Goal: Find specific fact: Find contact information

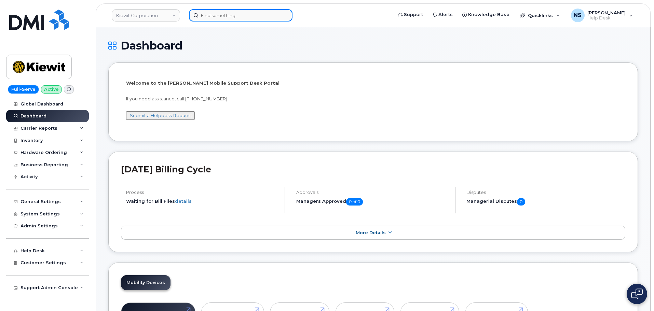
click at [201, 17] on input at bounding box center [241, 15] width 104 height 12
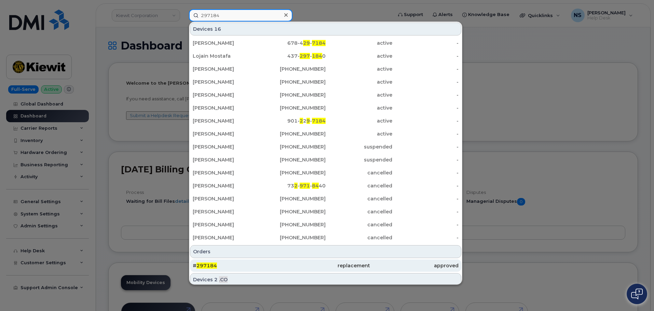
type input "297184"
click at [281, 261] on div "# 297184" at bounding box center [325, 266] width 88 height 12
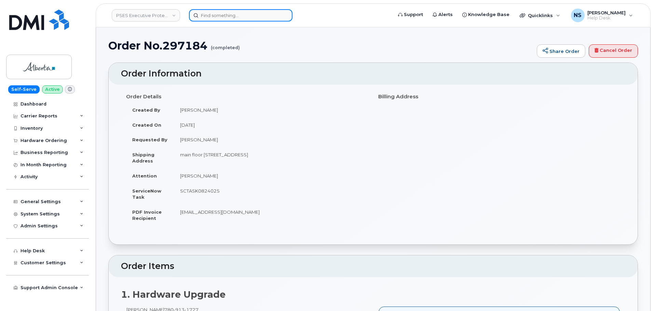
drag, startPoint x: 208, startPoint y: 10, endPoint x: 212, endPoint y: 13, distance: 4.7
click at [209, 11] on input at bounding box center [241, 15] width 104 height 12
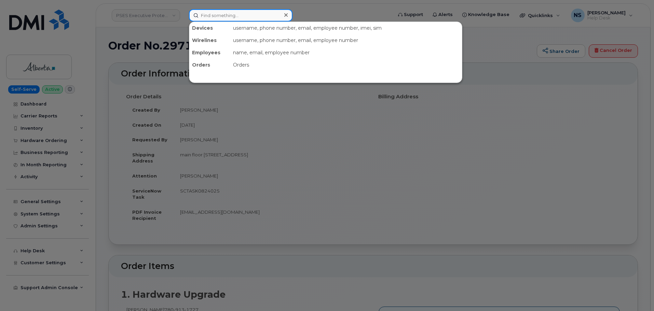
paste input "162348"
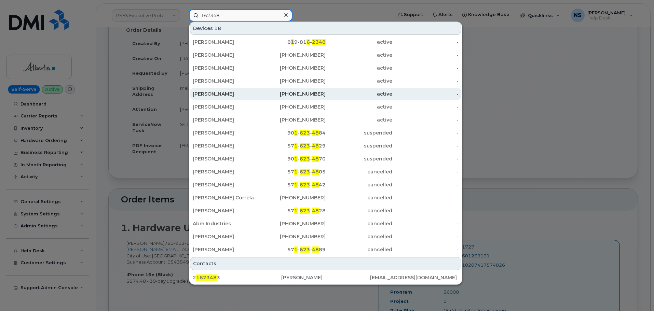
scroll to position [102, 0]
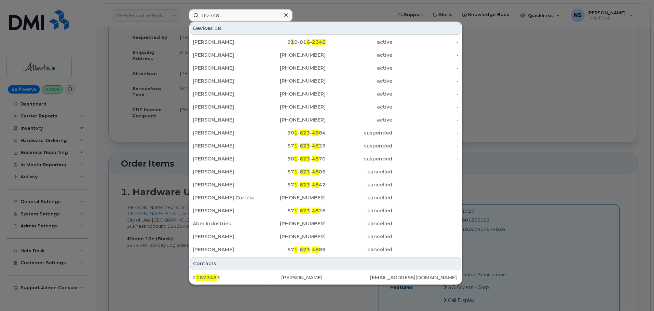
click at [510, 105] on div at bounding box center [327, 155] width 654 height 311
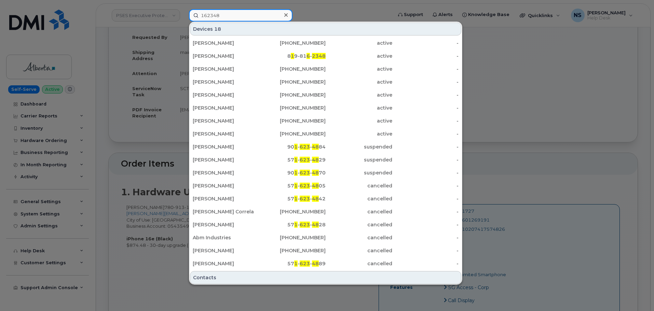
click at [215, 15] on input "162348" at bounding box center [241, 15] width 104 height 12
paste input "9202466661"
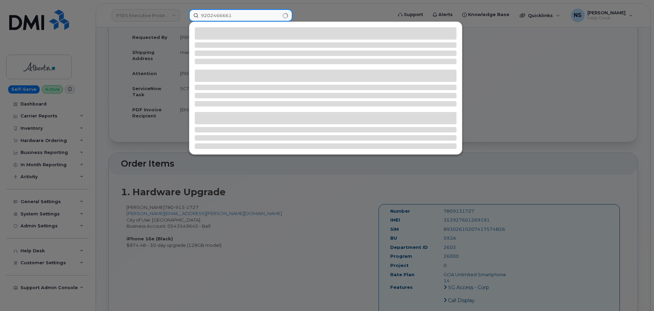
type input "9202466661"
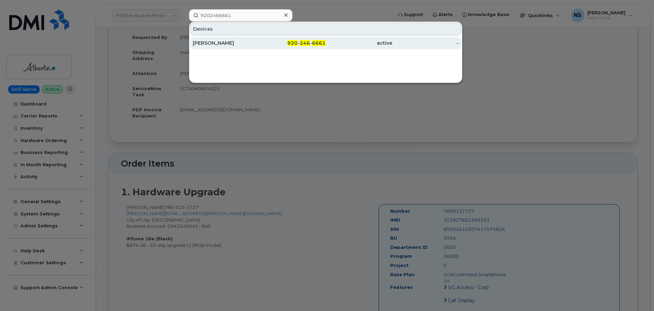
click at [238, 43] on div "[PERSON_NAME]" at bounding box center [226, 43] width 67 height 7
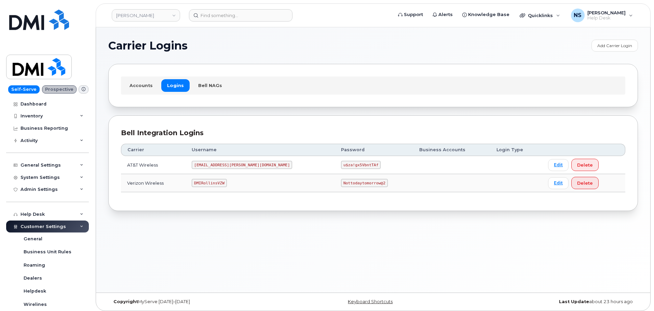
click at [226, 165] on code "MS-Rollins@dminc.com" at bounding box center [242, 165] width 100 height 8
copy code "MS-Rollins@dminc.com"
click at [341, 164] on code "u$za!gx5VbntTAf" at bounding box center [361, 165] width 40 height 8
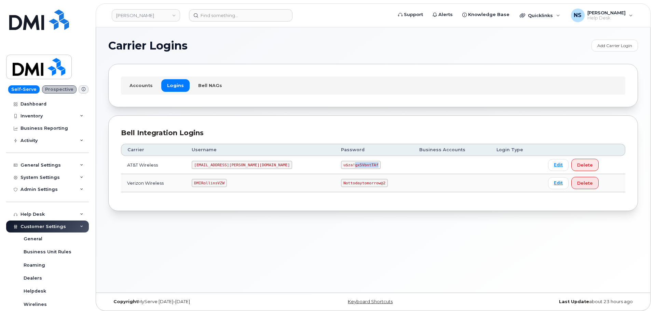
click at [341, 164] on code "u$za!gx5VbntTAf" at bounding box center [361, 165] width 40 height 8
copy code "u$za!gx5VbntTAf"
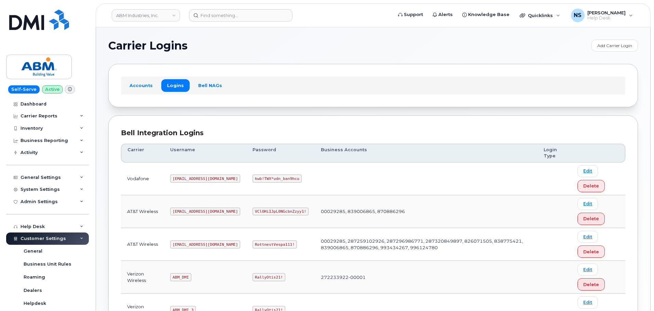
scroll to position [140, 0]
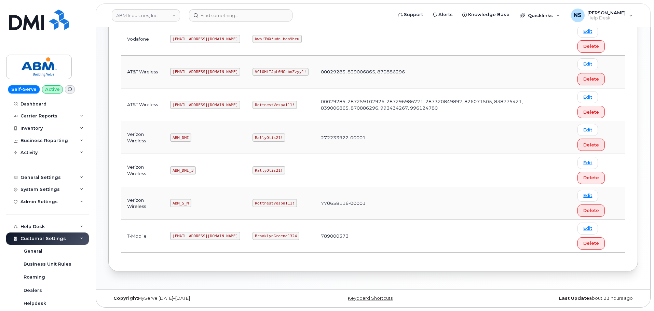
click at [177, 206] on code "ABM_S_M" at bounding box center [180, 203] width 21 height 8
copy code "ABM_S_M"
click at [252, 206] on code "RottnestVespa111!" at bounding box center [274, 203] width 44 height 8
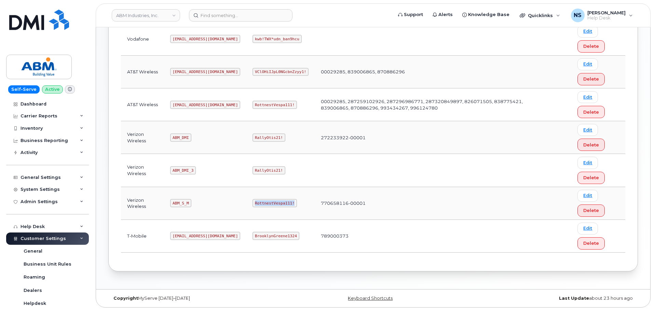
click at [252, 206] on code "RottnestVespa111!" at bounding box center [274, 203] width 44 height 8
copy code "RottnestVespa111!"
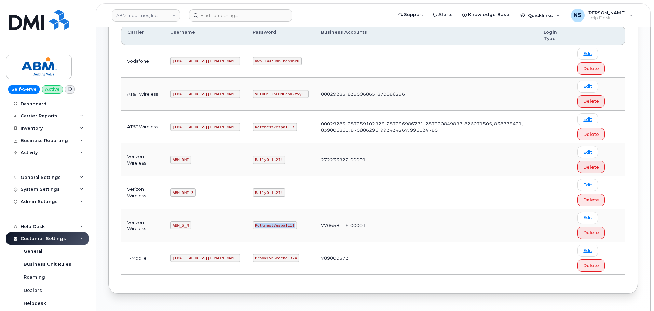
scroll to position [106, 0]
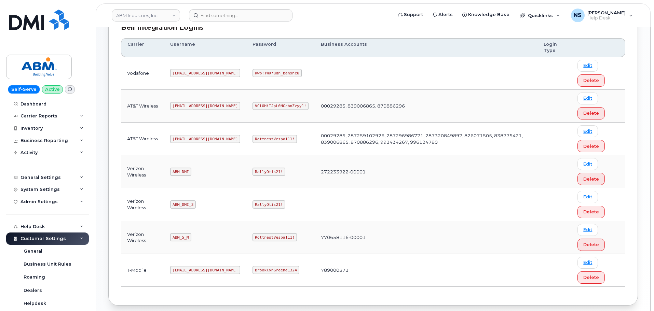
click at [183, 132] on td "abm@dminc.com" at bounding box center [205, 139] width 82 height 33
click at [184, 135] on code "abm@dminc.com" at bounding box center [205, 139] width 70 height 8
copy code "abm@dminc.com"
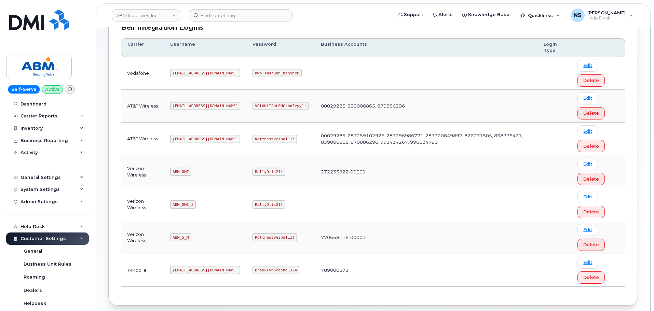
click at [254, 139] on code "RottnestVespa111!" at bounding box center [274, 139] width 44 height 8
copy code "RottnestVespa111!"
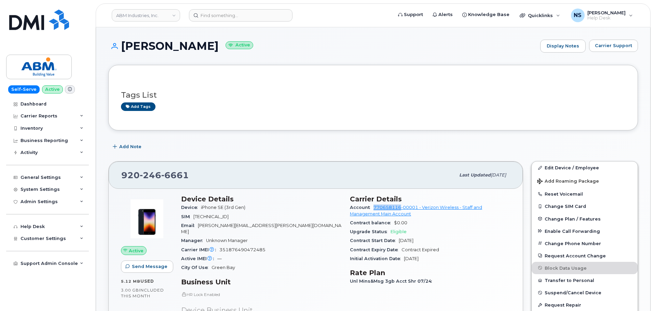
drag, startPoint x: 372, startPoint y: 206, endPoint x: 402, endPoint y: 207, distance: 30.1
click at [402, 207] on div "Account 770658116-00001 - Verizon Wireless - Staff and Management Main Account" at bounding box center [430, 210] width 161 height 15
copy link "770658116"
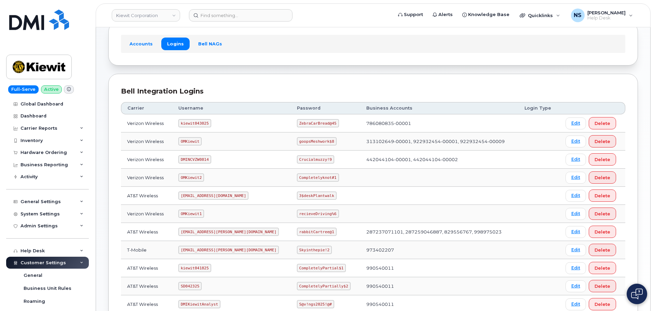
scroll to position [102, 0]
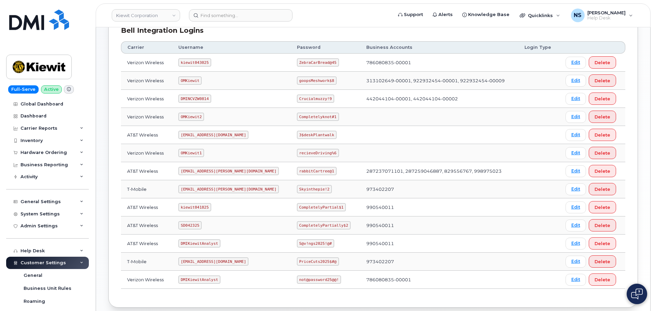
click at [193, 55] on td "kiewit043025" at bounding box center [231, 63] width 119 height 18
click at [200, 68] on td "kiewit043025" at bounding box center [231, 63] width 119 height 18
click at [199, 66] on code "kiewit043025" at bounding box center [194, 62] width 32 height 8
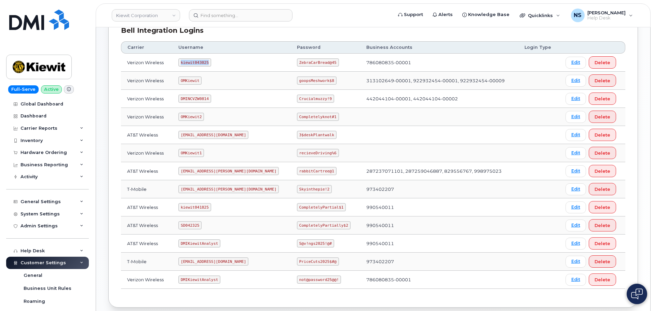
copy code "kiewit043025"
click at [297, 58] on code "ZebraCarBread@45" at bounding box center [318, 62] width 42 height 8
copy code "ZebraCarBread@45"
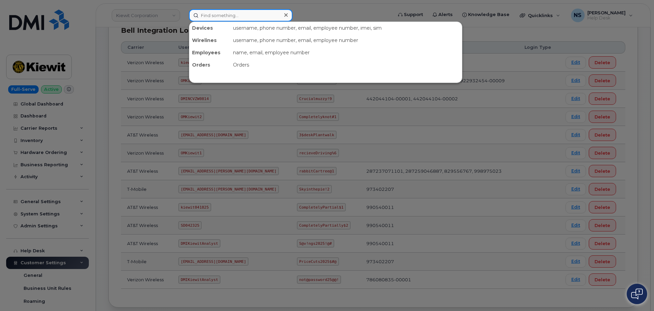
click at [214, 13] on input at bounding box center [241, 15] width 104 height 12
paste input "3468265792"
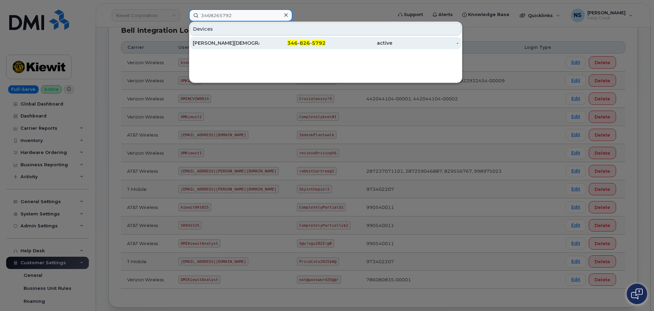
type input "3468265792"
click at [230, 43] on div "[PERSON_NAME][DEMOGRAPHIC_DATA]" at bounding box center [226, 43] width 67 height 7
